Goal: Task Accomplishment & Management: Use online tool/utility

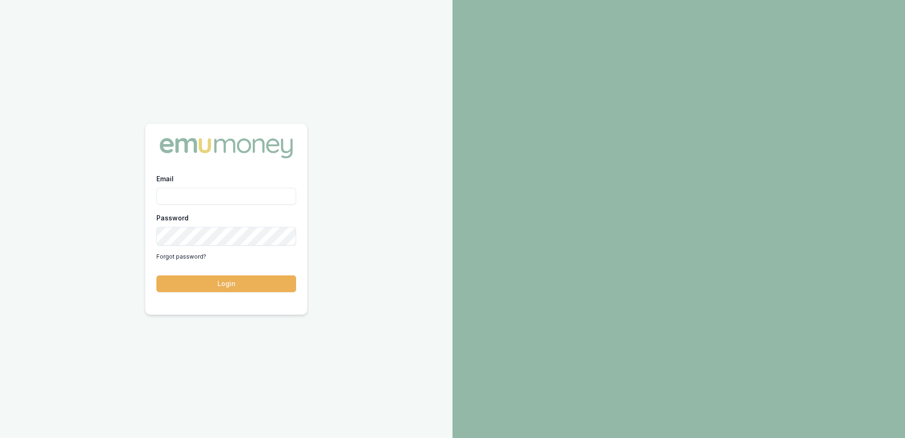
type input "rachael.connors@emumoney.com.au"
click at [226, 285] on button "Login" at bounding box center [226, 283] width 140 height 17
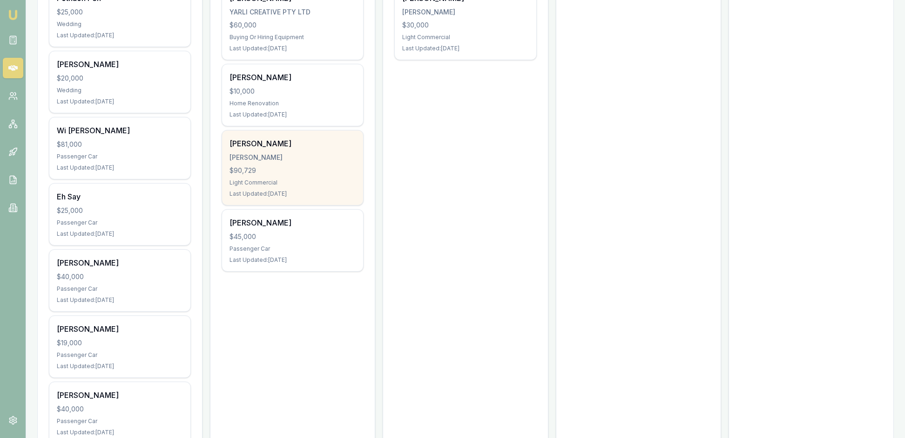
scroll to position [295, 0]
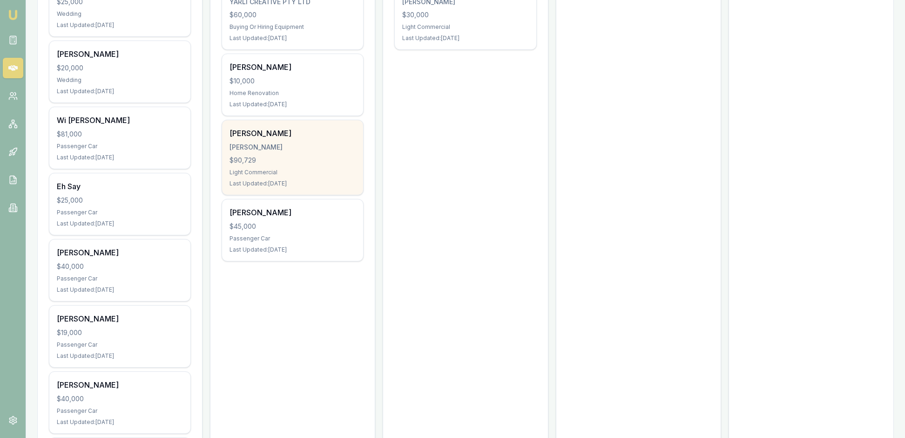
click at [301, 165] on div "$90,729" at bounding box center [293, 160] width 126 height 9
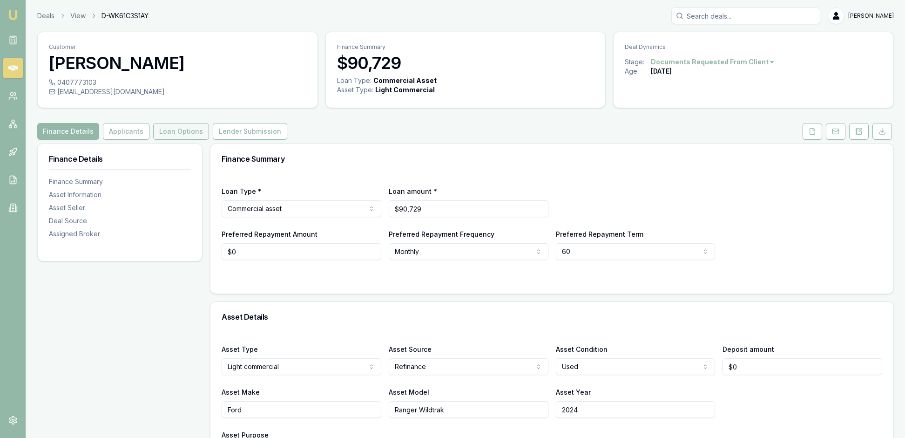
click at [209, 140] on button "Loan Options" at bounding box center [181, 131] width 56 height 17
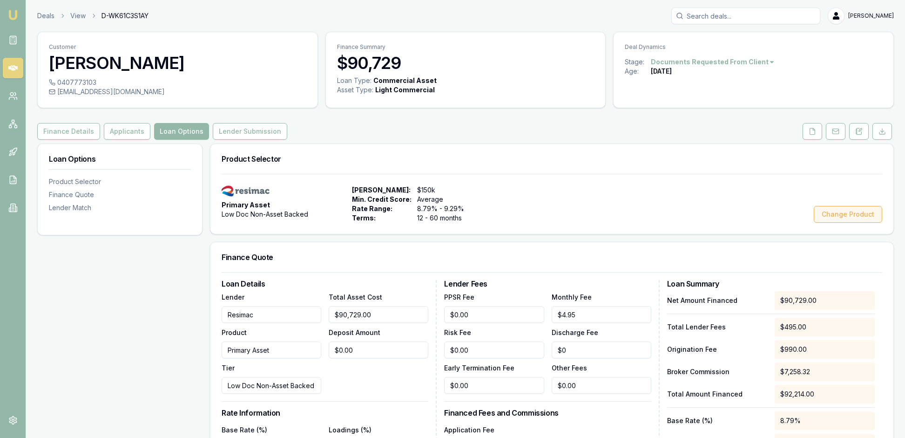
click at [846, 223] on button "Change Product" at bounding box center [848, 214] width 68 height 17
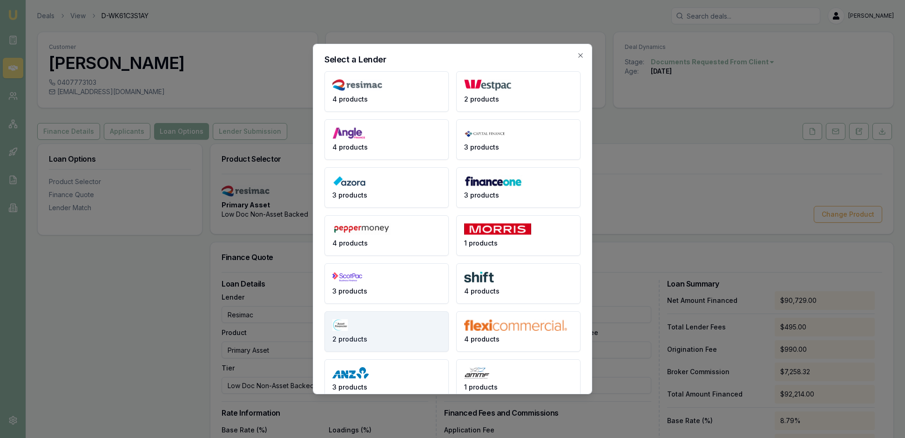
click at [387, 352] on button "2 products" at bounding box center [387, 331] width 124 height 41
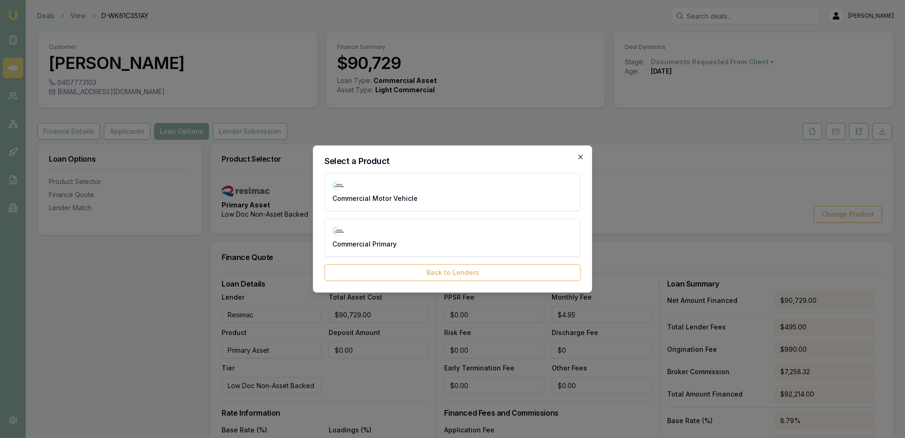
click at [579, 153] on icon "button" at bounding box center [580, 156] width 7 height 7
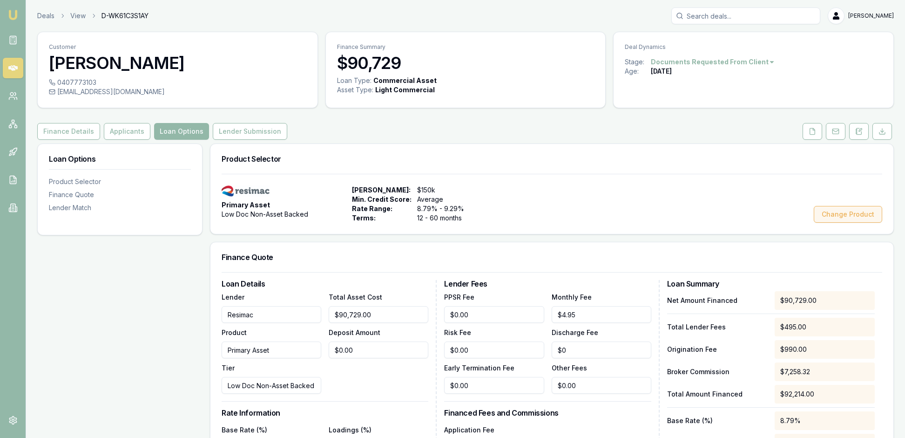
click at [817, 223] on button "Change Product" at bounding box center [848, 214] width 68 height 17
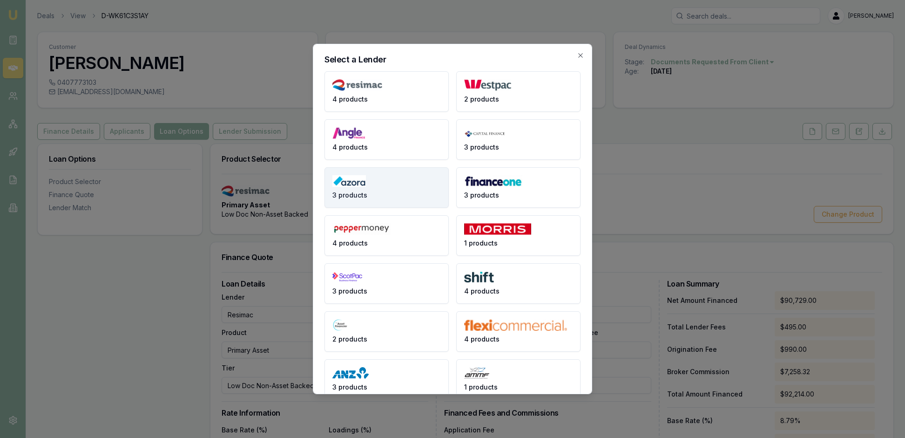
click at [390, 197] on button "3 products" at bounding box center [387, 187] width 124 height 41
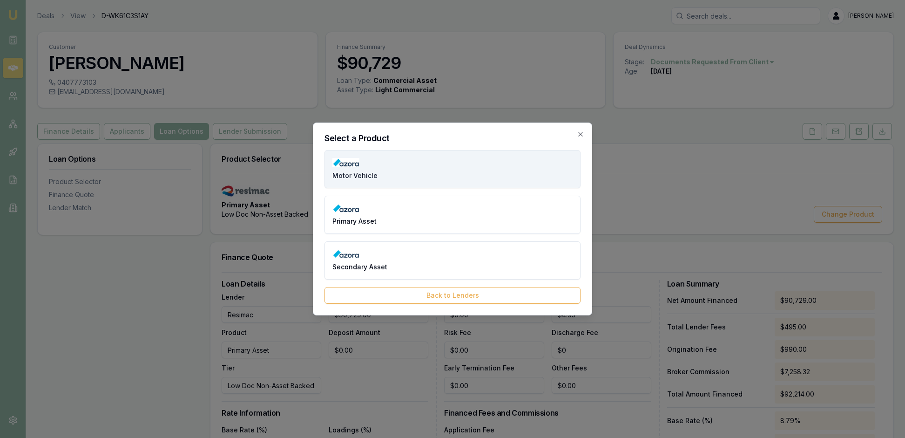
click at [419, 156] on button "Motor Vehicle" at bounding box center [453, 169] width 256 height 38
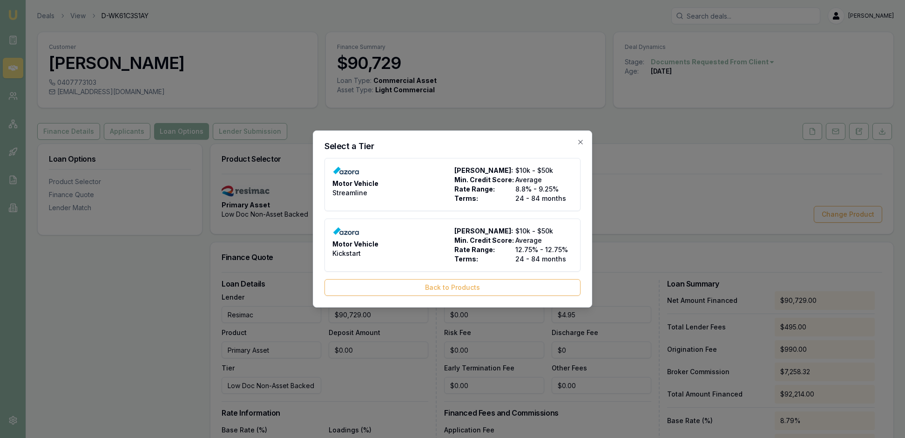
click at [579, 130] on div "Select a Tier Motor Vehicle Streamline Max Loan Amount: $10k - $50k Min. Credit…" at bounding box center [452, 218] width 279 height 177
click at [579, 138] on icon "button" at bounding box center [580, 141] width 7 height 7
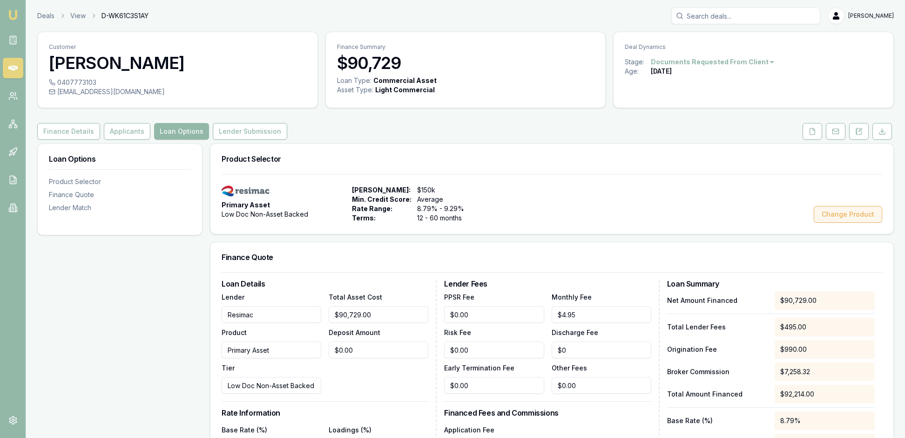
click at [856, 223] on button "Change Product" at bounding box center [848, 214] width 68 height 17
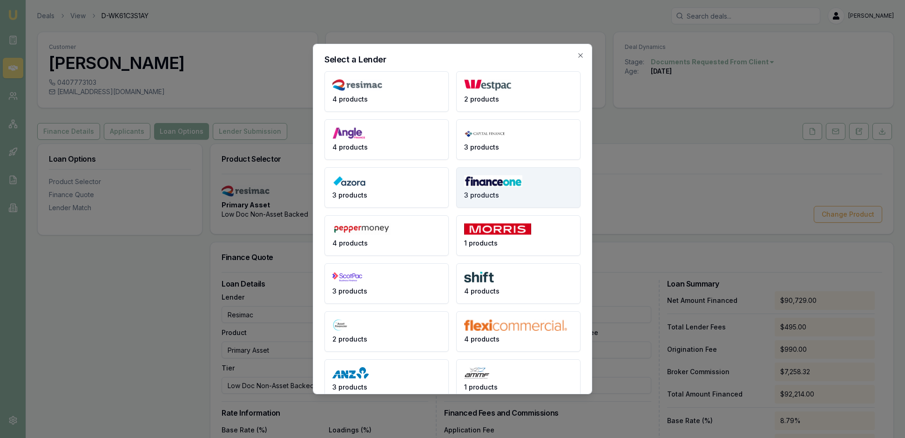
click at [550, 202] on button "3 products" at bounding box center [518, 187] width 124 height 41
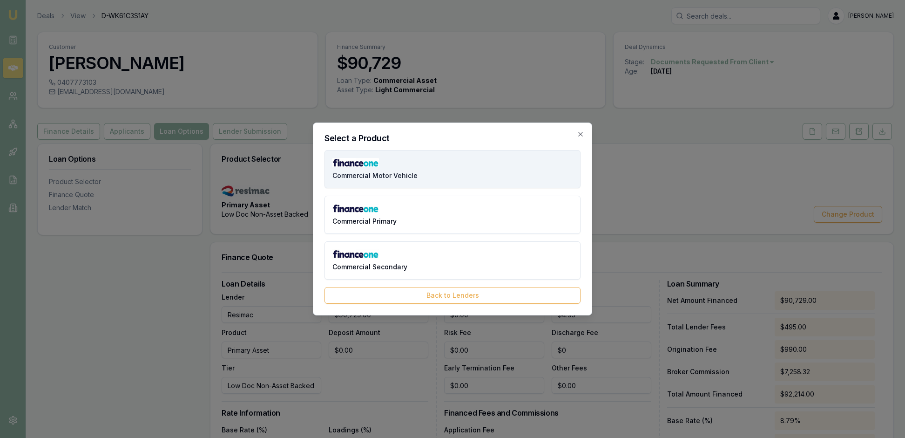
click at [527, 162] on button "Commercial Motor Vehicle" at bounding box center [453, 169] width 256 height 38
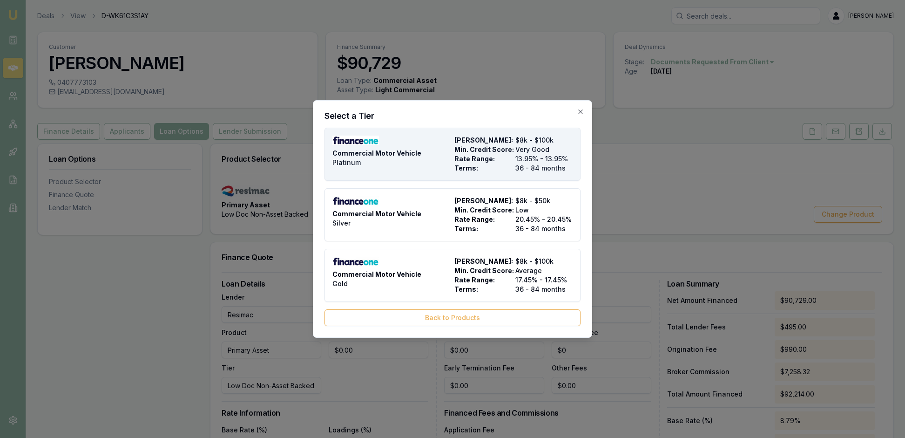
click at [516, 145] on span "Very Good" at bounding box center [543, 149] width 57 height 9
type input "Finance One"
type input "Commercial Motor Vehicle"
type input "Platinum"
type input "13.95"
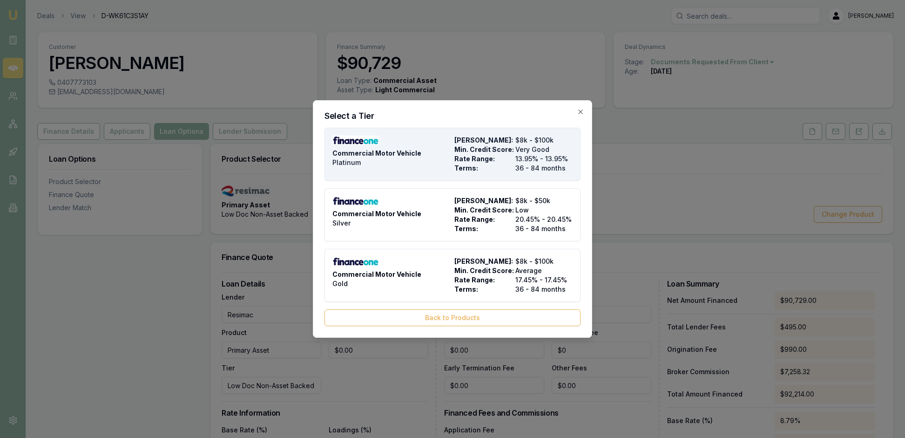
type input "36"
type input "$27.00"
type input "$1,095.00"
type input "1000"
type input "10"
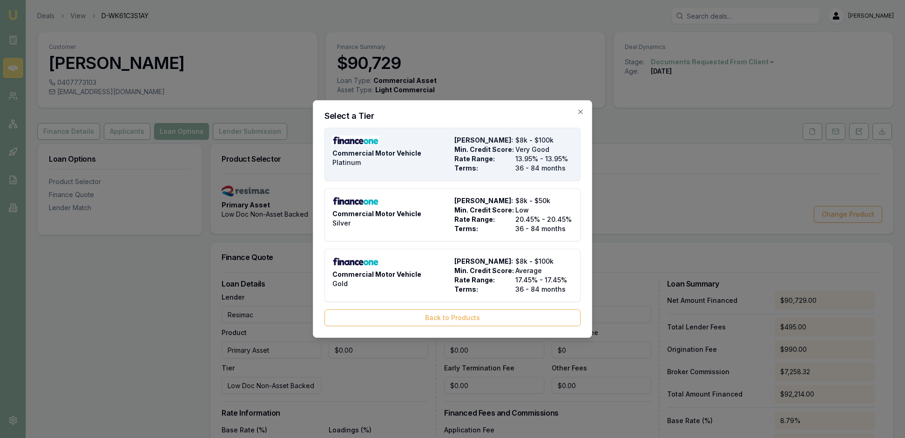
type input "$9,072.90"
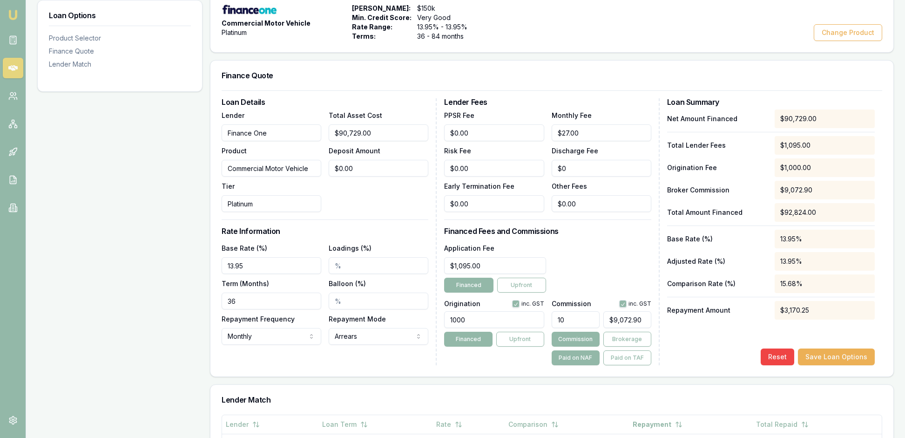
scroll to position [289, 0]
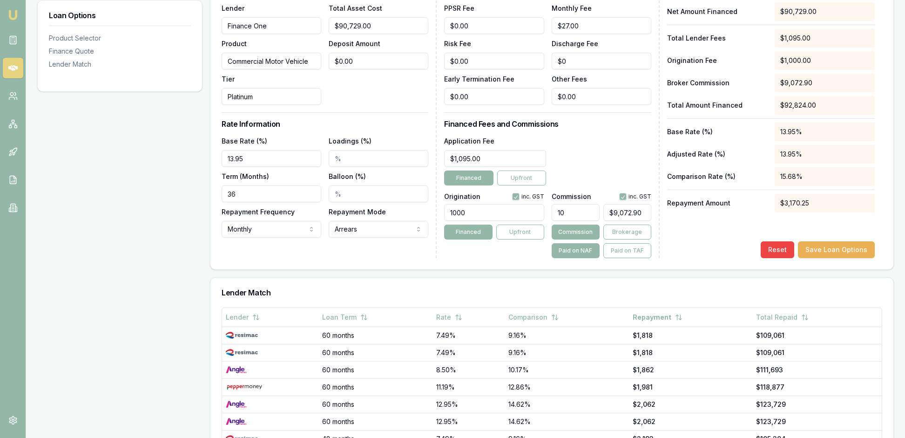
drag, startPoint x: 250, startPoint y: 251, endPoint x: 228, endPoint y: 251, distance: 22.3
click at [228, 202] on input "36" at bounding box center [272, 193] width 100 height 17
type input "60"
click at [365, 202] on input "Balloon (%)" at bounding box center [379, 193] width 100 height 17
type input "35.00%"
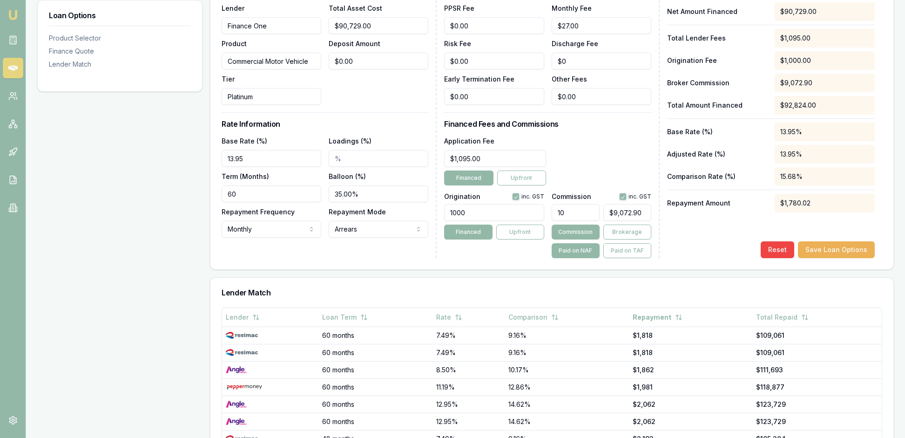
click at [413, 258] on div "Loan Details Lender Finance One Product Commercial Motor Vehicle Tier Platinum …" at bounding box center [329, 124] width 215 height 267
click at [539, 269] on div "Loan Details Lender Finance One Product Commercial Motor Vehicle Tier Platinum …" at bounding box center [551, 126] width 683 height 286
click at [887, 269] on div "Loan Details Lender Finance One Product Commercial Motor Vehicle Tier Platinum …" at bounding box center [551, 126] width 683 height 286
click at [698, 258] on div "Reset Save Loan Options" at bounding box center [771, 249] width 208 height 17
drag, startPoint x: 578, startPoint y: 277, endPoint x: 553, endPoint y: 277, distance: 25.2
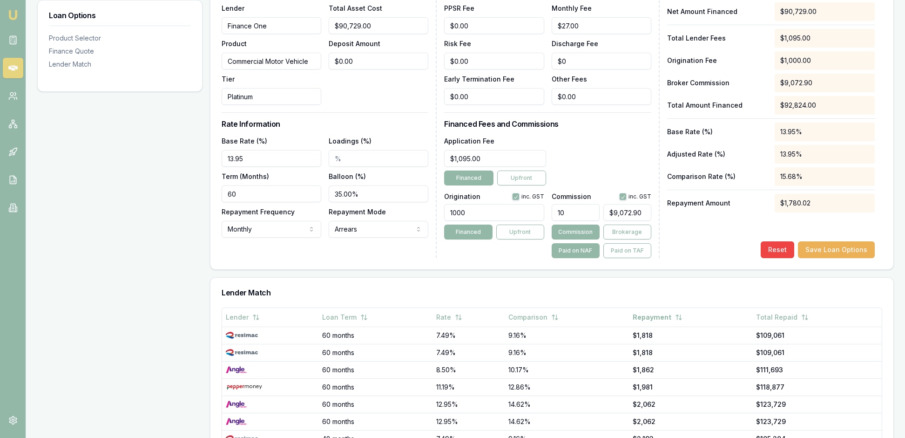
click at [553, 221] on input "10" at bounding box center [576, 212] width 48 height 17
type input "5"
type input "$4,536.45"
type input "5.00%"
click at [677, 258] on div "Net Amount Financed $90,729.00 Total Lender Fees $1,095.00 Origination Fee $1,0…" at bounding box center [771, 130] width 208 height 256
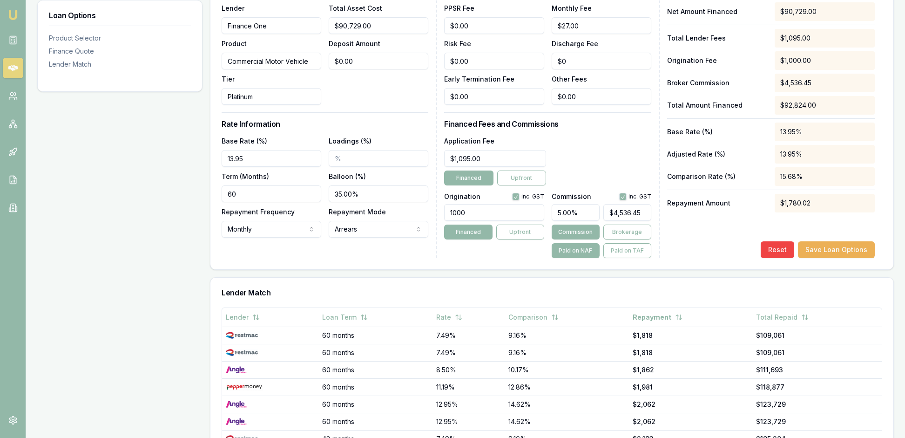
click at [473, 258] on div "Origination inc. GST 1000 Financed Upfront" at bounding box center [494, 223] width 100 height 69
click at [406, 258] on div "Loan Details Lender Finance One Product Commercial Motor Vehicle Tier Platinum …" at bounding box center [329, 124] width 215 height 267
click at [390, 258] on div "Loan Details Lender Finance One Product Commercial Motor Vehicle Tier Platinum …" at bounding box center [329, 124] width 215 height 267
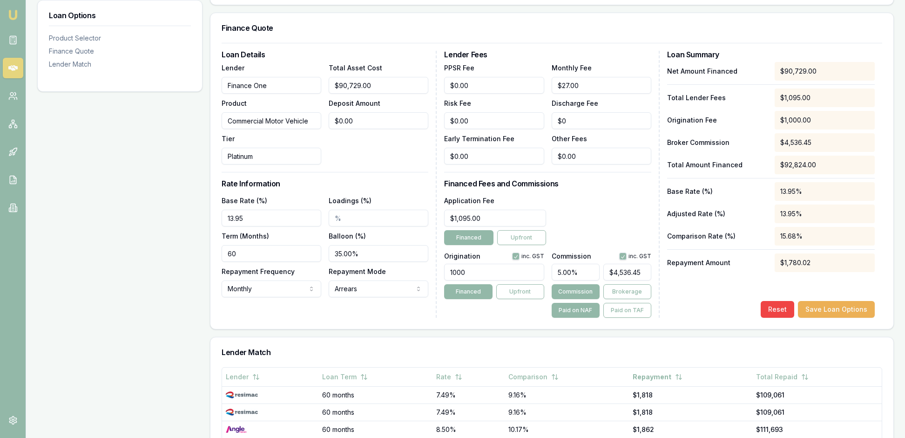
scroll to position [222, 0]
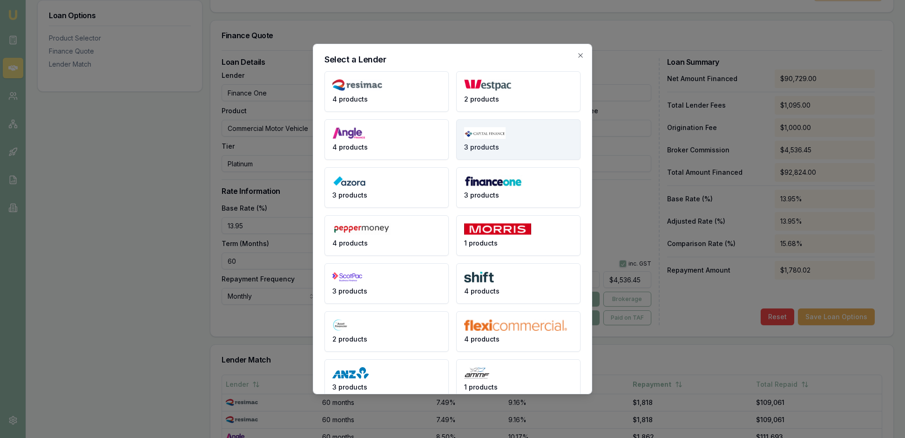
click at [524, 150] on button "3 products" at bounding box center [518, 139] width 124 height 41
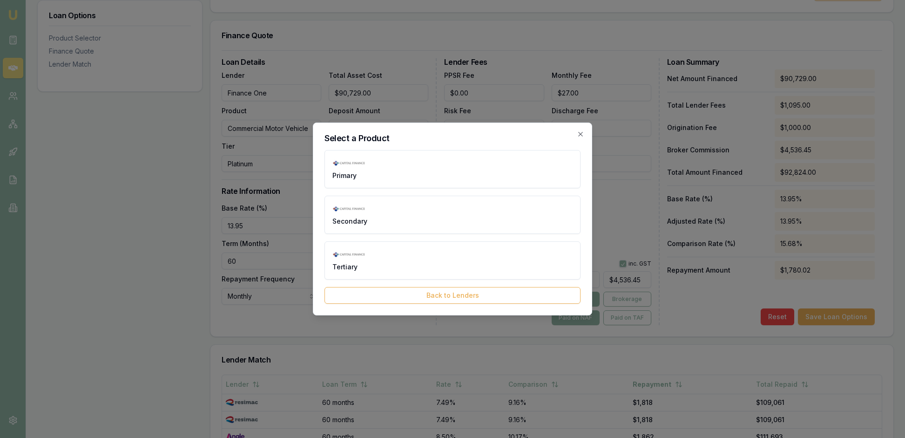
click at [524, 150] on button "Primary" at bounding box center [453, 169] width 256 height 38
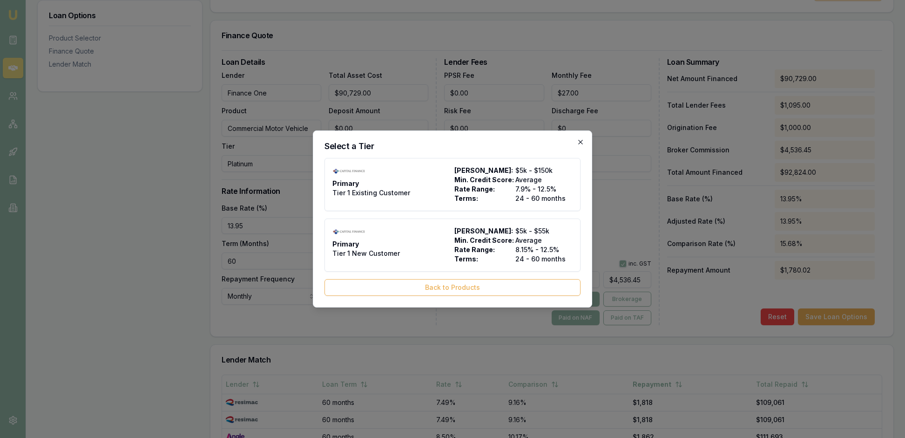
click at [577, 138] on icon "button" at bounding box center [580, 141] width 7 height 7
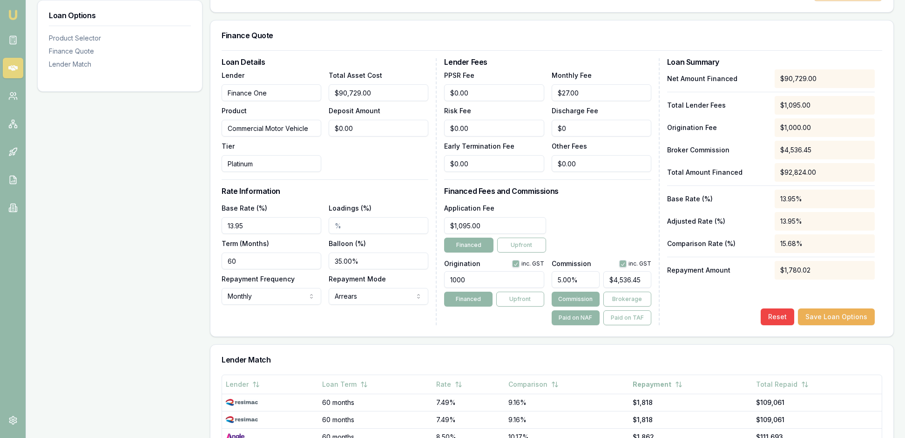
click at [883, 187] on div "Loan Details Lender Finance One Product Commercial Motor Vehicle Tier Platinum …" at bounding box center [551, 193] width 683 height 286
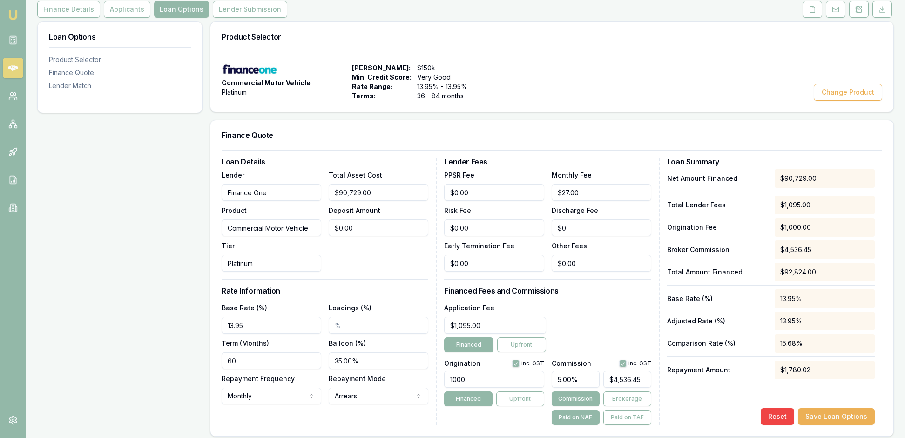
scroll to position [121, 0]
click at [832, 101] on button "Change Product" at bounding box center [848, 93] width 68 height 17
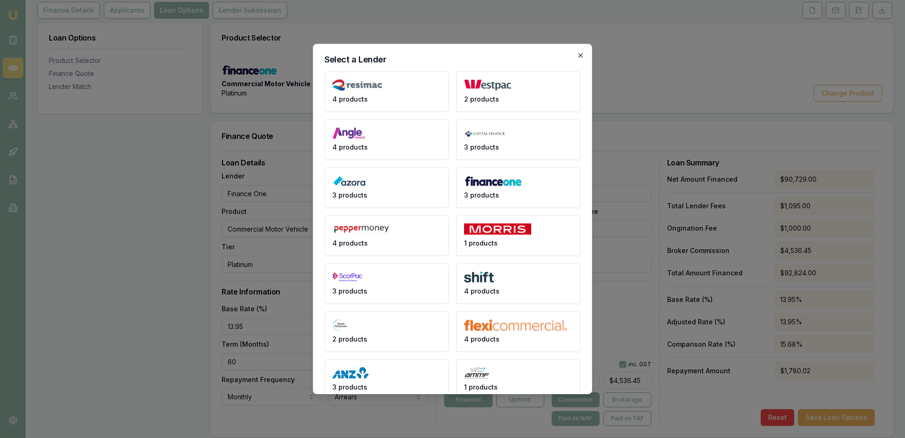
click at [580, 55] on icon "button" at bounding box center [580, 55] width 7 height 7
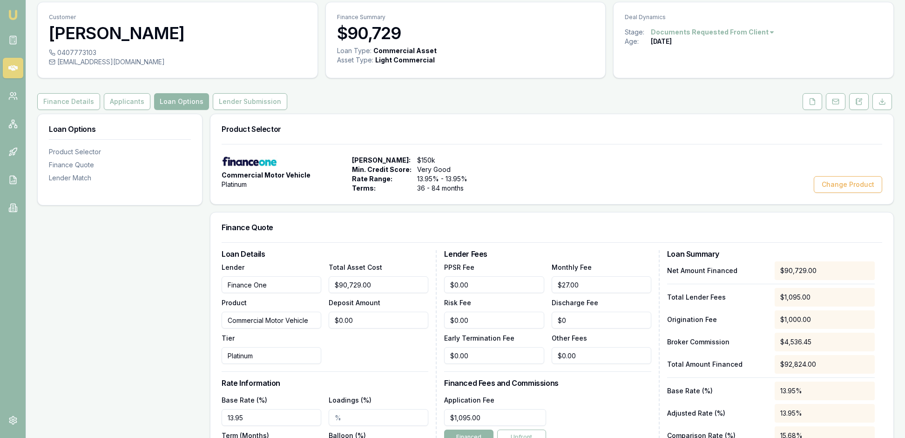
scroll to position [47, 0]
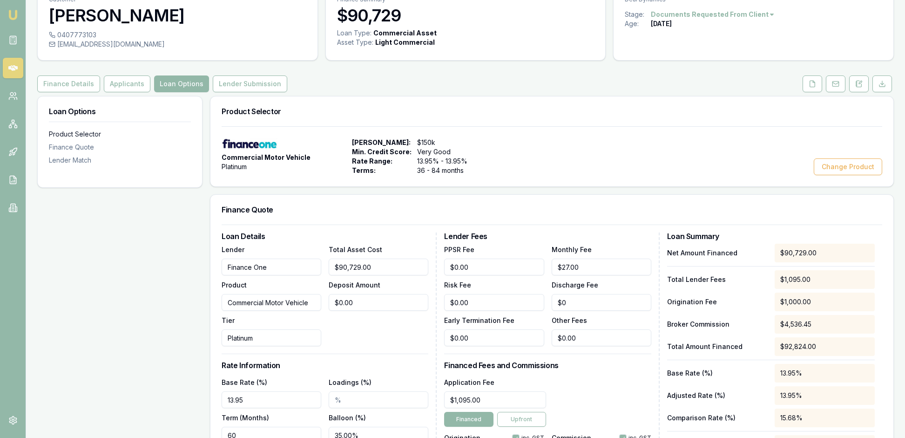
click at [114, 139] on div "Product Selector" at bounding box center [120, 133] width 142 height 9
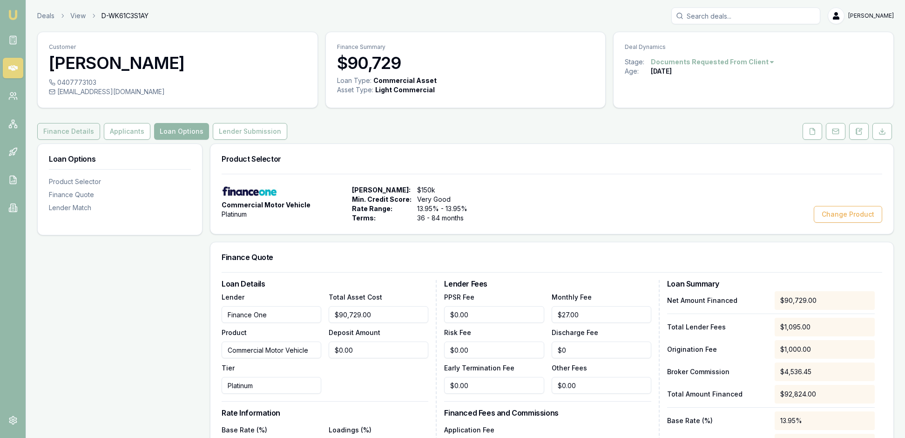
scroll to position [0, 0]
click at [824, 223] on button "Change Product" at bounding box center [848, 214] width 68 height 17
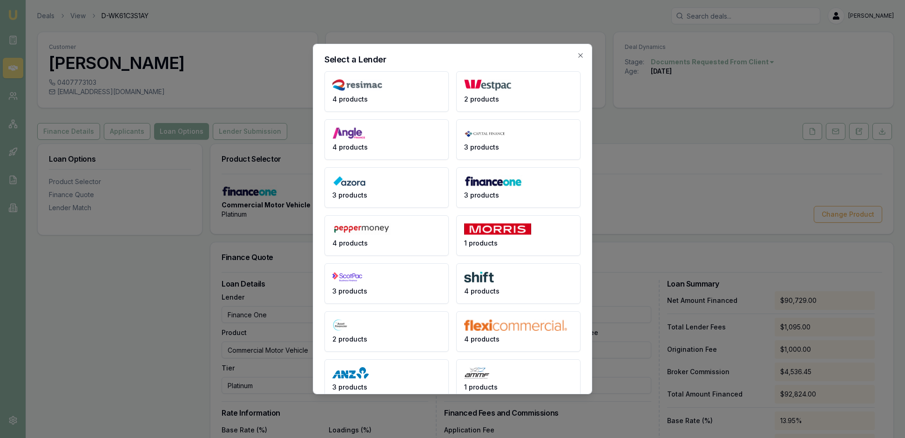
click at [535, 55] on div "Select a Lender 4 products 2 products 4 products 3 products 3 products 3 produc…" at bounding box center [452, 219] width 279 height 350
